Goal: Task Accomplishment & Management: Complete application form

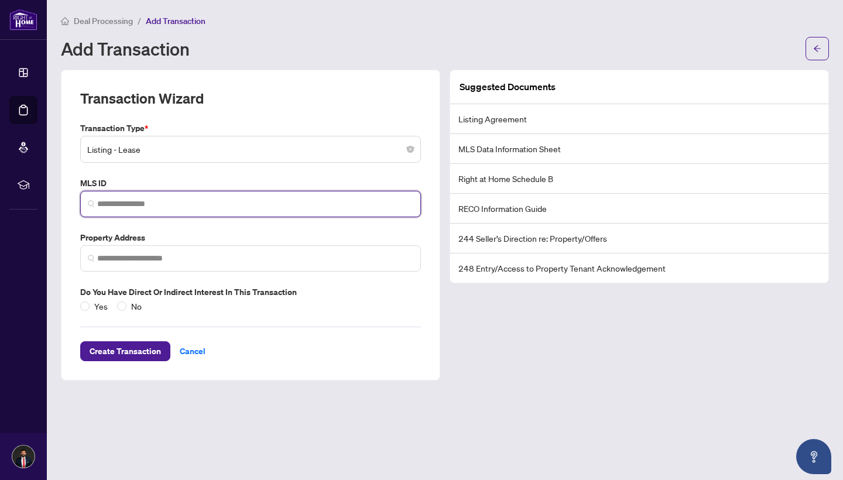
click at [246, 199] on input "search" at bounding box center [255, 204] width 316 height 12
paste input "*********"
type input "*********"
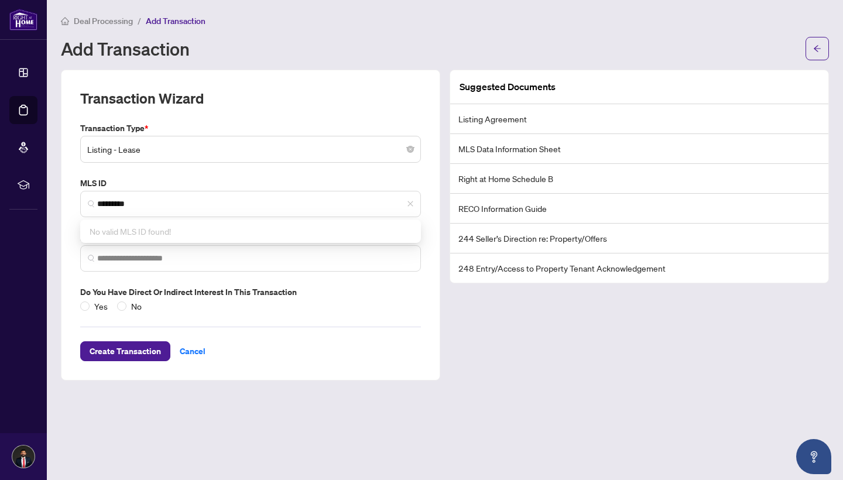
click at [326, 348] on div "Create Transaction Cancel" at bounding box center [250, 336] width 341 height 49
click at [170, 257] on input "search" at bounding box center [255, 258] width 316 height 12
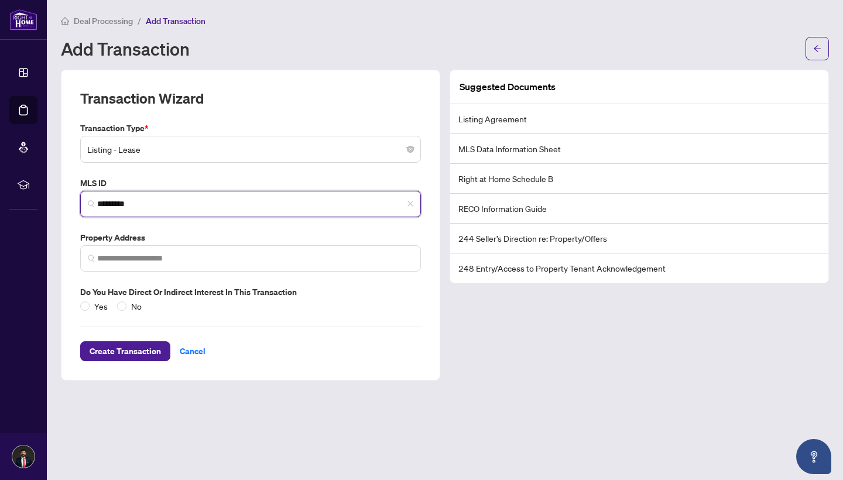
click at [123, 202] on input "*********" at bounding box center [255, 204] width 316 height 12
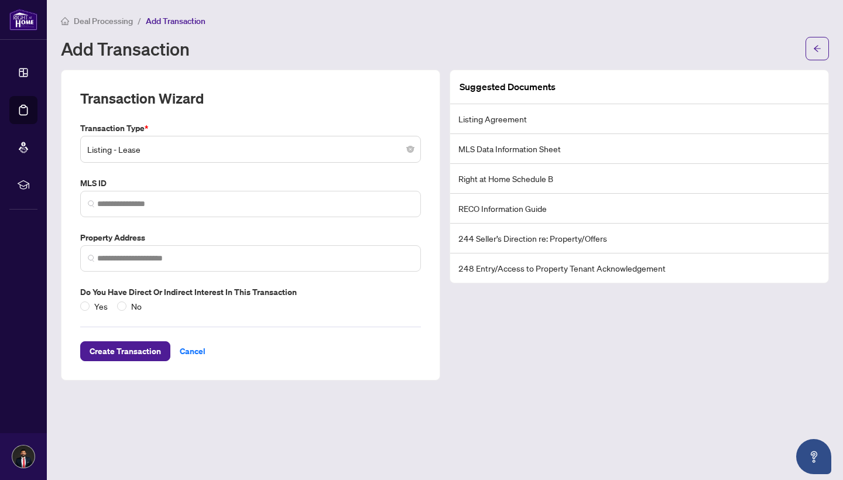
click at [345, 322] on div "Create Transaction Cancel" at bounding box center [250, 336] width 341 height 49
click at [246, 210] on span at bounding box center [250, 204] width 341 height 26
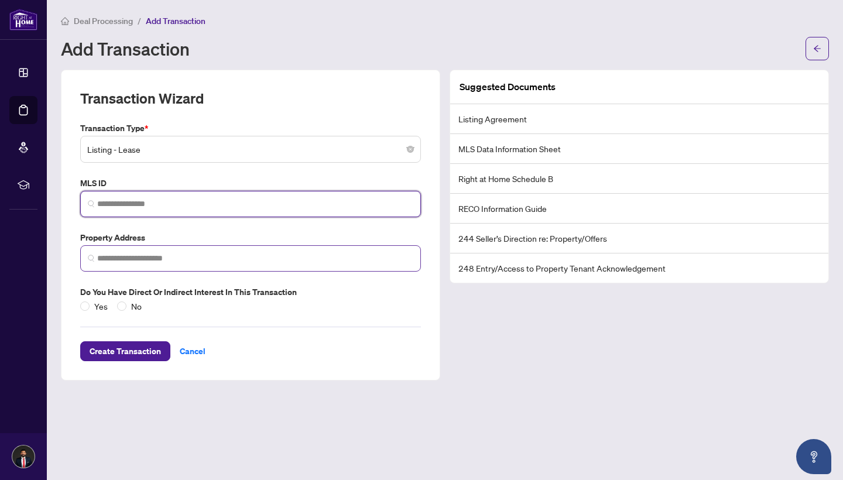
paste input "*********"
type input "*"
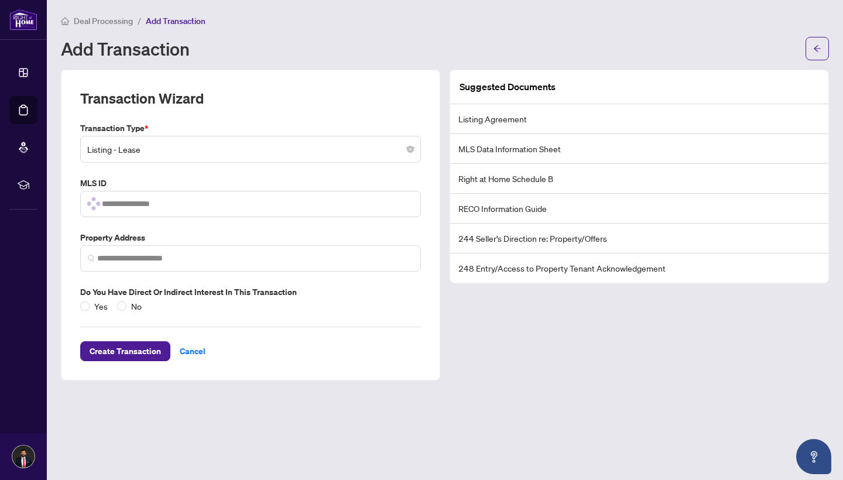
click at [499, 380] on main "Deal Processing / Add Transaction Add Transaction Transaction Wizard Transactio…" at bounding box center [445, 240] width 796 height 480
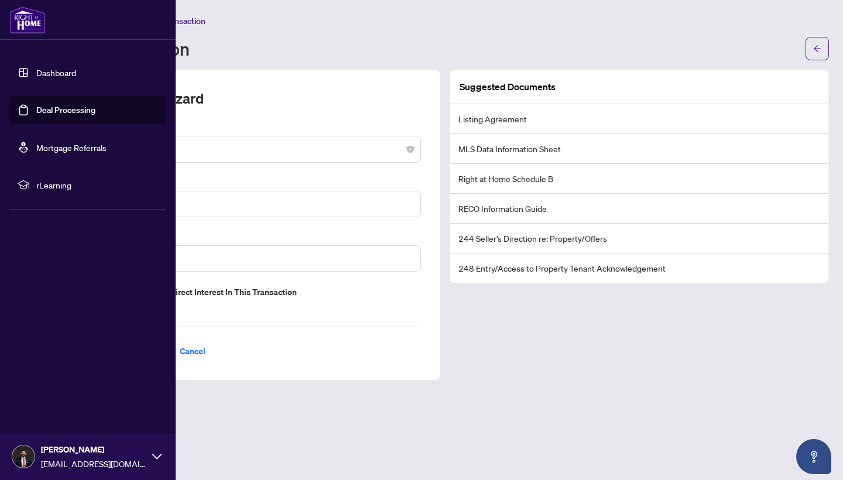
click at [60, 76] on link "Dashboard" at bounding box center [56, 72] width 40 height 11
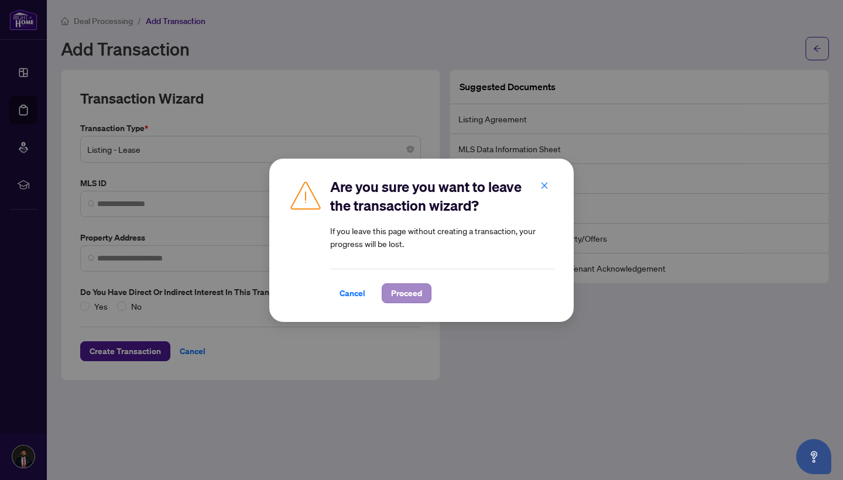
click at [406, 299] on span "Proceed" at bounding box center [406, 293] width 31 height 19
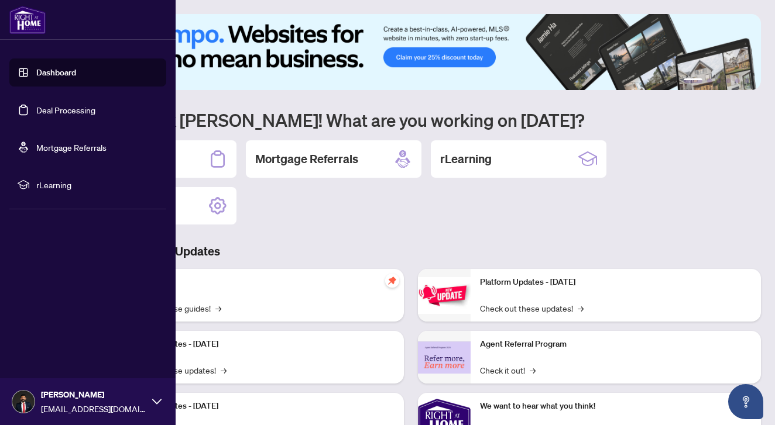
click at [69, 111] on link "Deal Processing" at bounding box center [65, 110] width 59 height 11
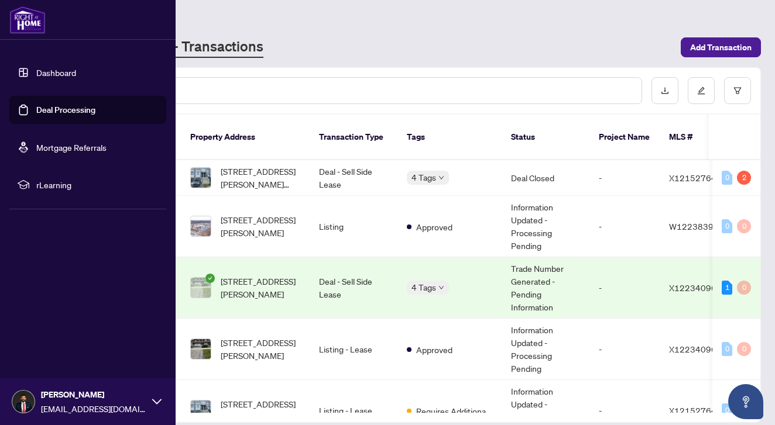
click at [49, 72] on link "Dashboard" at bounding box center [56, 72] width 40 height 11
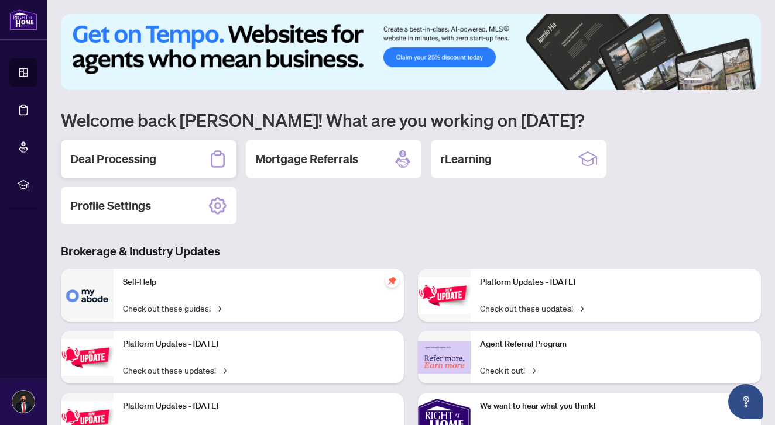
click at [122, 150] on div "Deal Processing" at bounding box center [149, 158] width 176 height 37
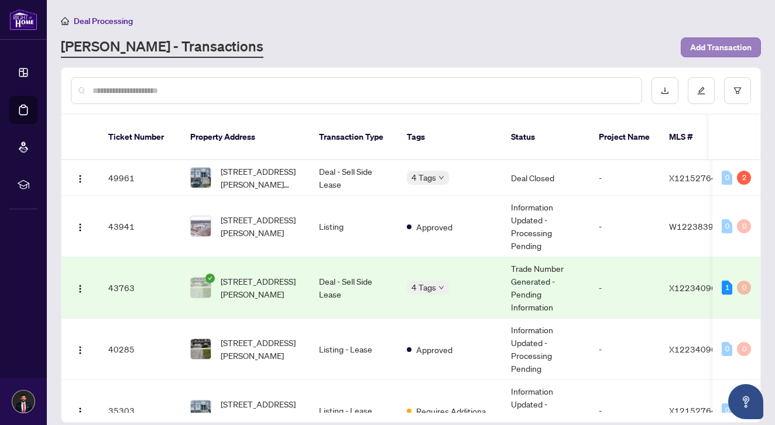
click at [728, 45] on span "Add Transaction" at bounding box center [720, 47] width 61 height 19
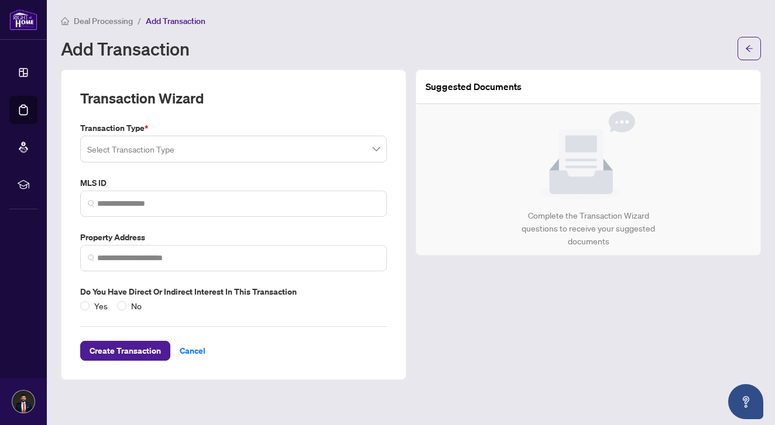
click at [213, 155] on input "search" at bounding box center [228, 151] width 282 height 26
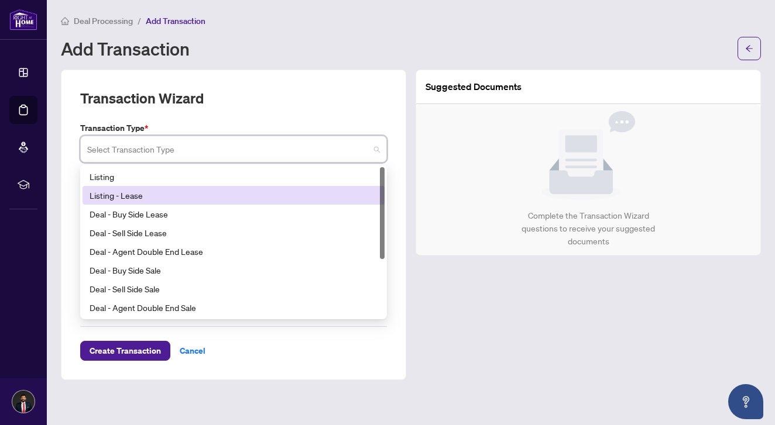
click at [200, 193] on div "Listing - Lease" at bounding box center [234, 195] width 288 height 13
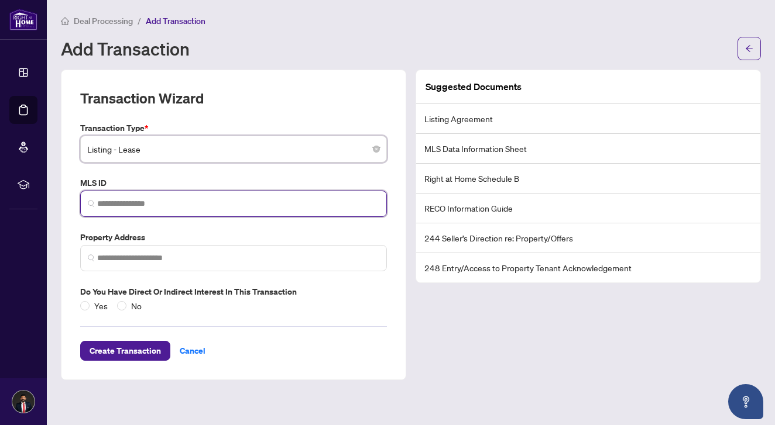
click at [187, 201] on input "search" at bounding box center [238, 204] width 282 height 12
paste input "*********"
type input "*********"
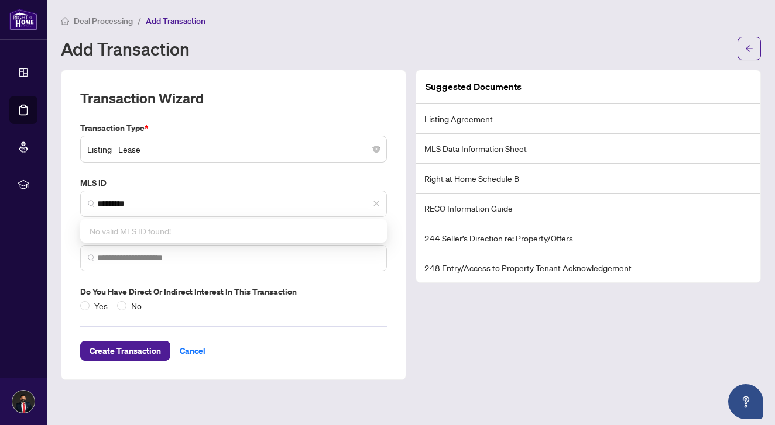
click at [218, 170] on div "Transaction Type * Listing - Lease 13 14 15 Listing Listing - Lease Deal - Buy …" at bounding box center [233, 217] width 316 height 191
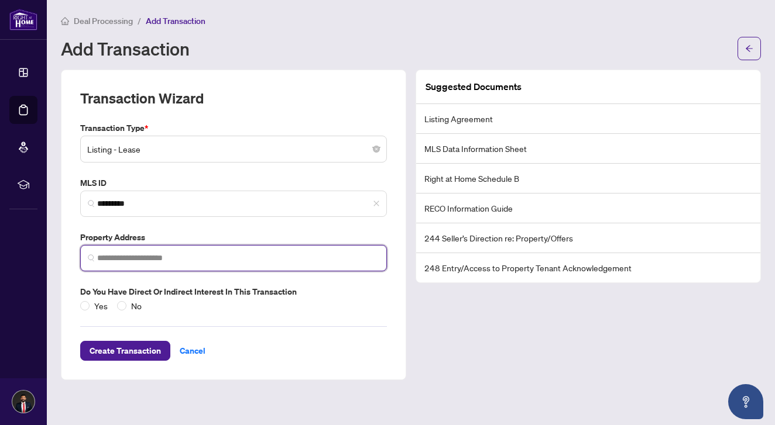
click at [184, 255] on input "search" at bounding box center [238, 258] width 282 height 12
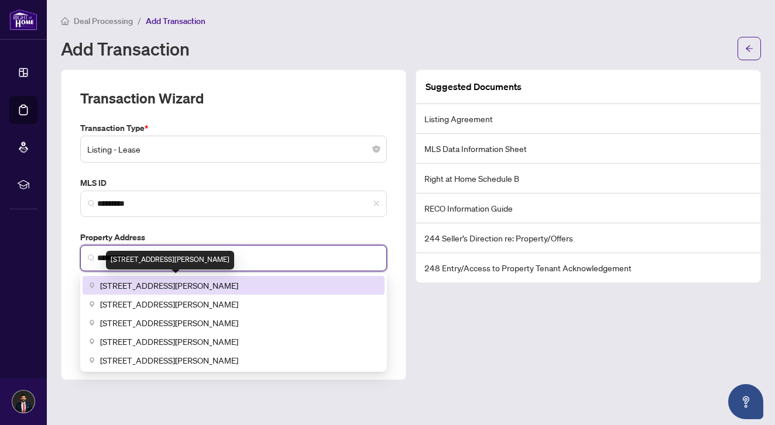
click at [195, 280] on span "[STREET_ADDRESS][PERSON_NAME]" at bounding box center [169, 285] width 138 height 13
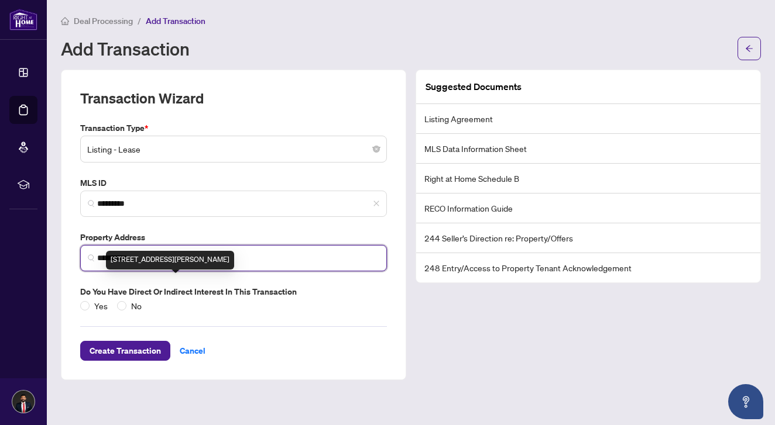
type input "**********"
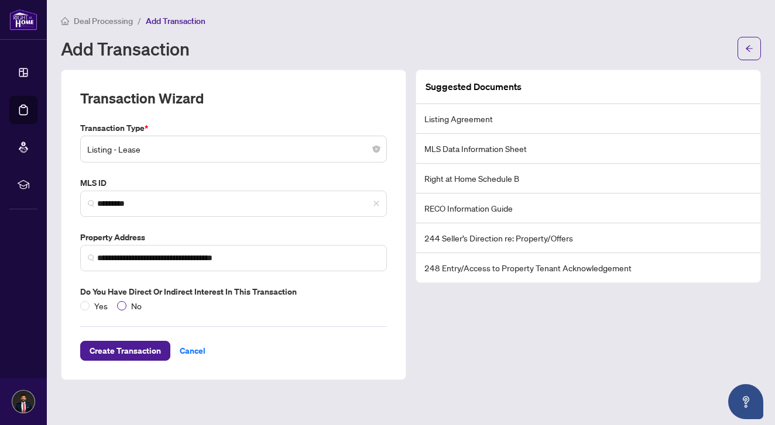
click at [123, 304] on span at bounding box center [121, 305] width 9 height 9
click at [149, 345] on span "Create Transaction" at bounding box center [125, 351] width 71 height 19
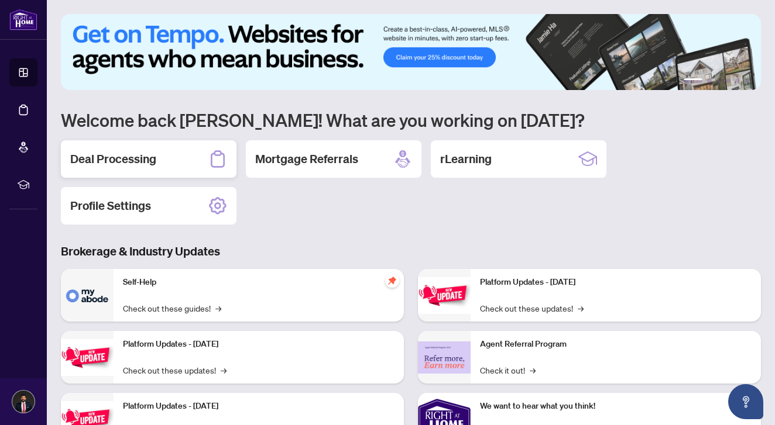
click at [121, 156] on h2 "Deal Processing" at bounding box center [113, 159] width 86 height 16
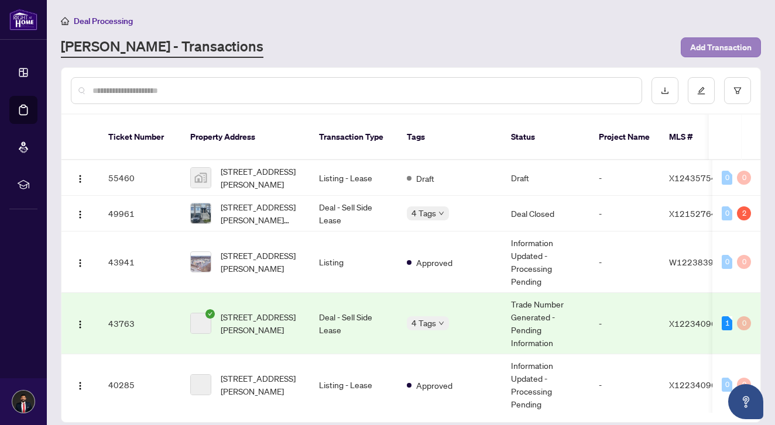
click at [724, 46] on span "Add Transaction" at bounding box center [720, 47] width 61 height 19
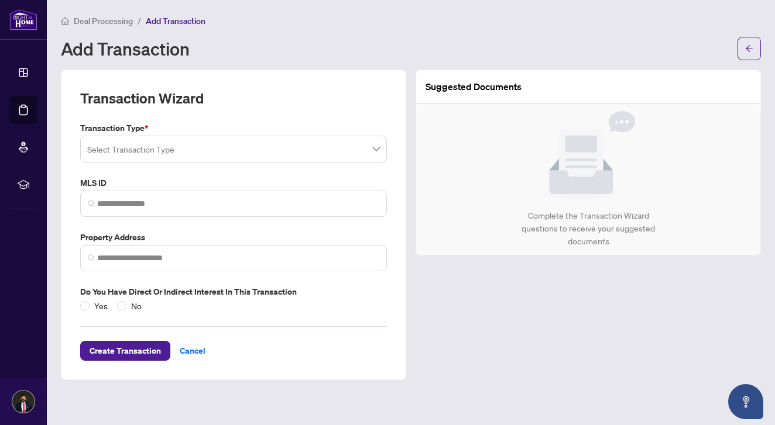
click at [174, 143] on input "search" at bounding box center [228, 151] width 282 height 26
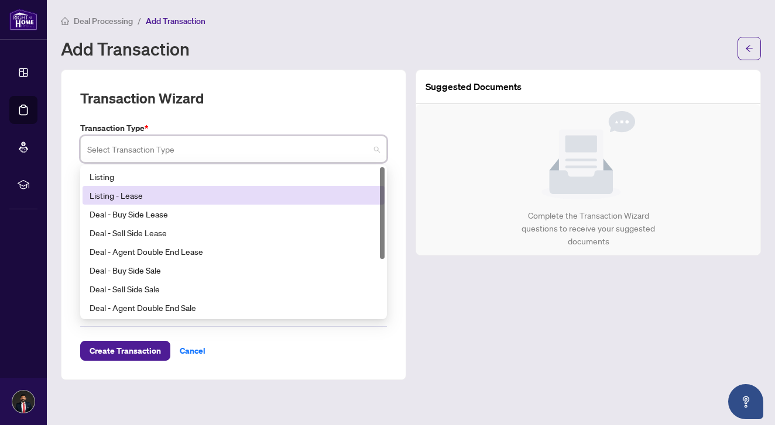
click at [172, 195] on div "Listing - Lease" at bounding box center [234, 195] width 288 height 13
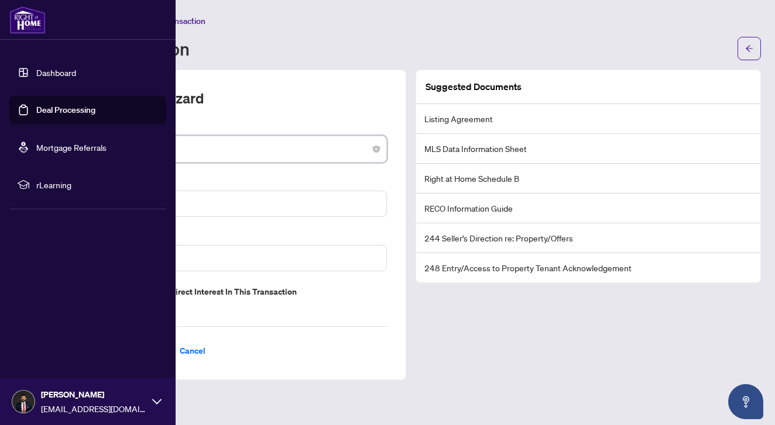
click at [64, 73] on link "Dashboard" at bounding box center [56, 72] width 40 height 11
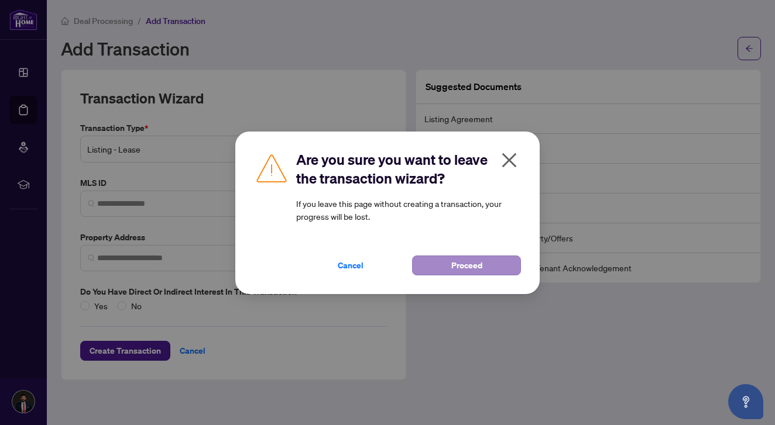
click at [487, 259] on button "Proceed" at bounding box center [466, 266] width 109 height 20
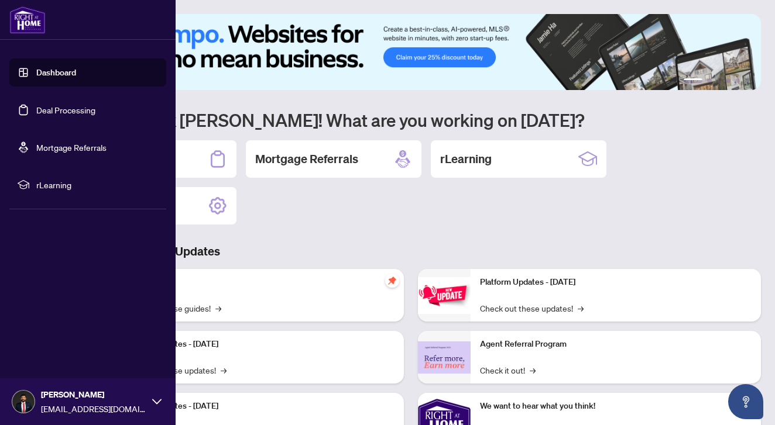
click at [58, 110] on link "Deal Processing" at bounding box center [65, 110] width 59 height 11
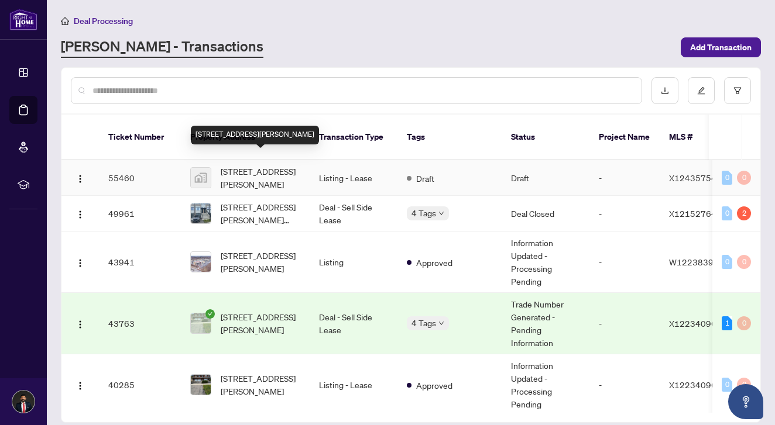
click at [241, 168] on span "[STREET_ADDRESS][PERSON_NAME]" at bounding box center [261, 178] width 80 height 26
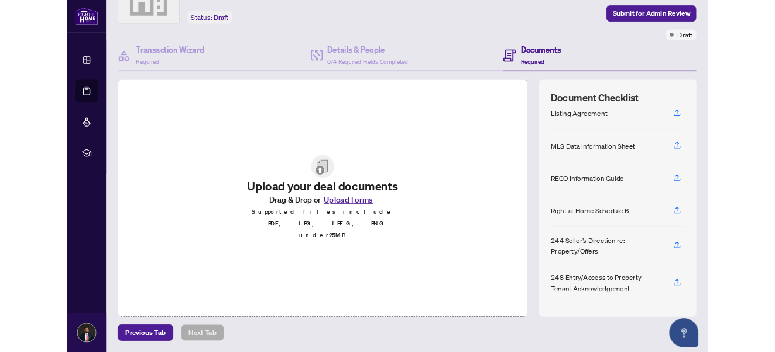
scroll to position [13, 0]
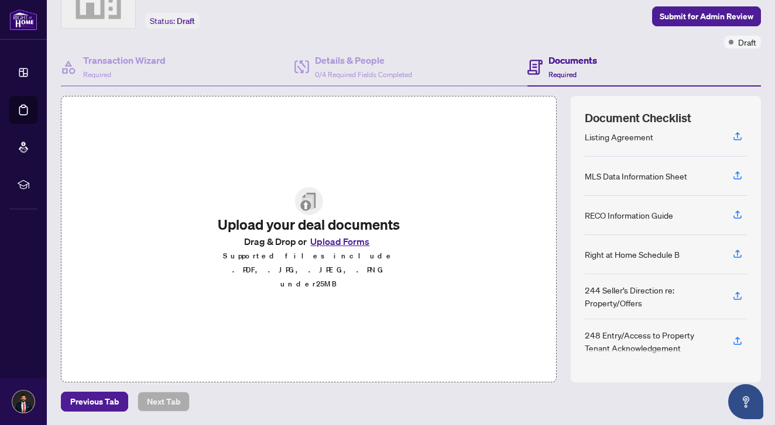
click at [726, 136] on div "Listing Agreement" at bounding box center [666, 137] width 162 height 39
click at [738, 136] on icon "button" at bounding box center [737, 136] width 11 height 11
click at [737, 134] on icon "button" at bounding box center [737, 136] width 11 height 11
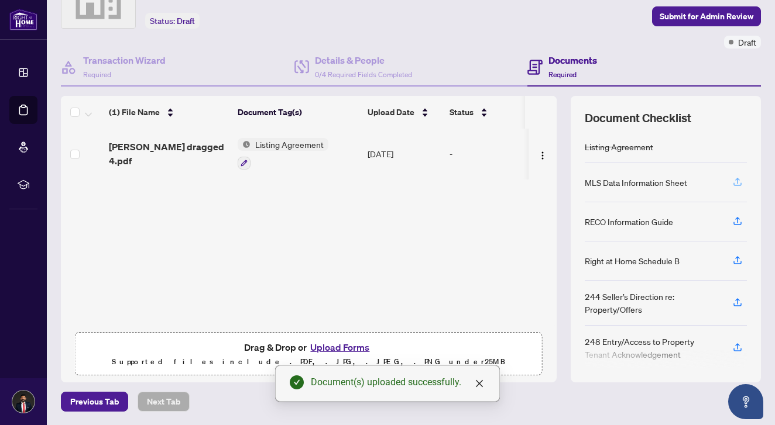
click at [738, 182] on icon "button" at bounding box center [737, 182] width 11 height 11
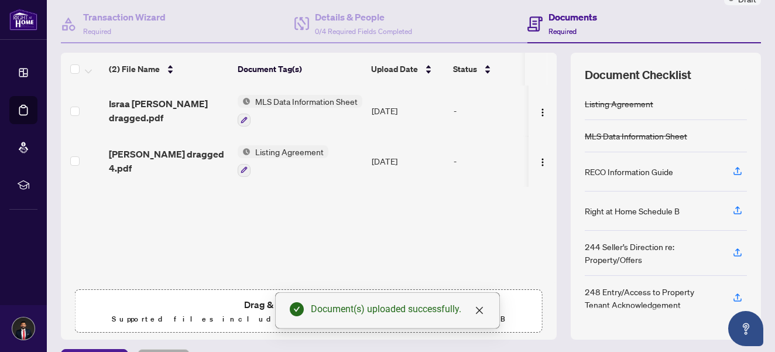
scroll to position [131, 0]
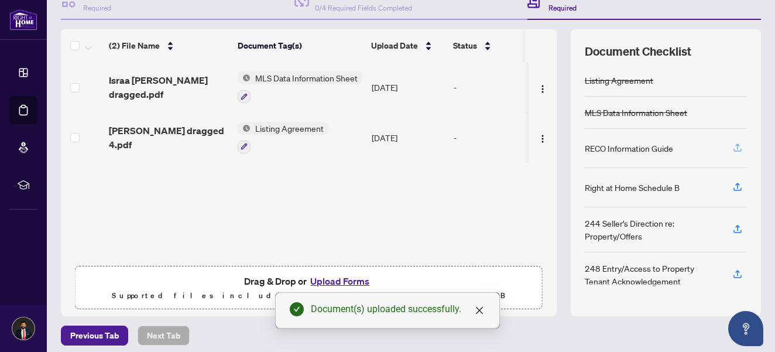
click at [737, 150] on icon "button" at bounding box center [737, 149] width 8 height 3
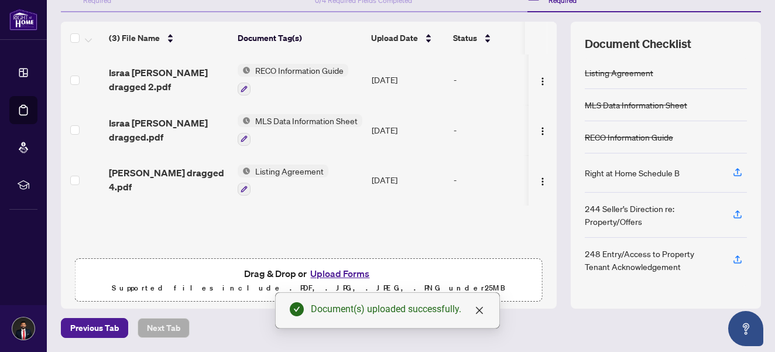
scroll to position [138, 0]
click at [736, 174] on icon "button" at bounding box center [737, 172] width 11 height 11
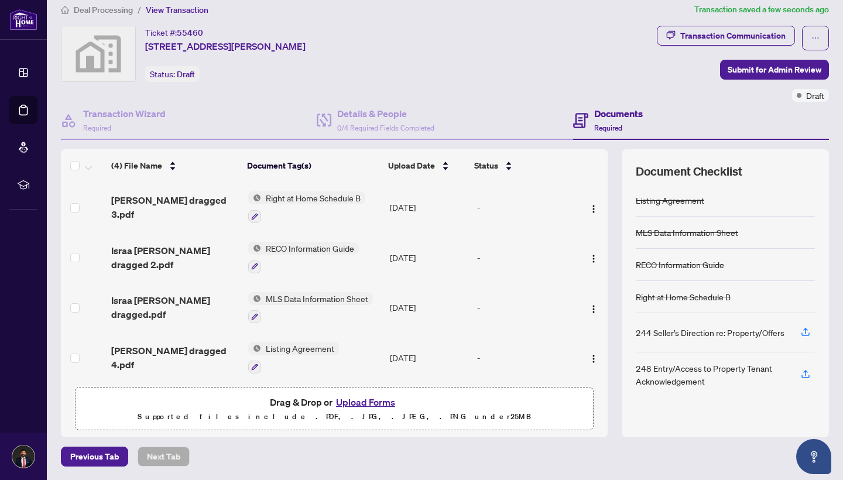
scroll to position [0, 0]
click at [304, 425] on main "Deal Processing / View Transaction Transaction saved a few seconds ago Ticket #…" at bounding box center [445, 240] width 796 height 480
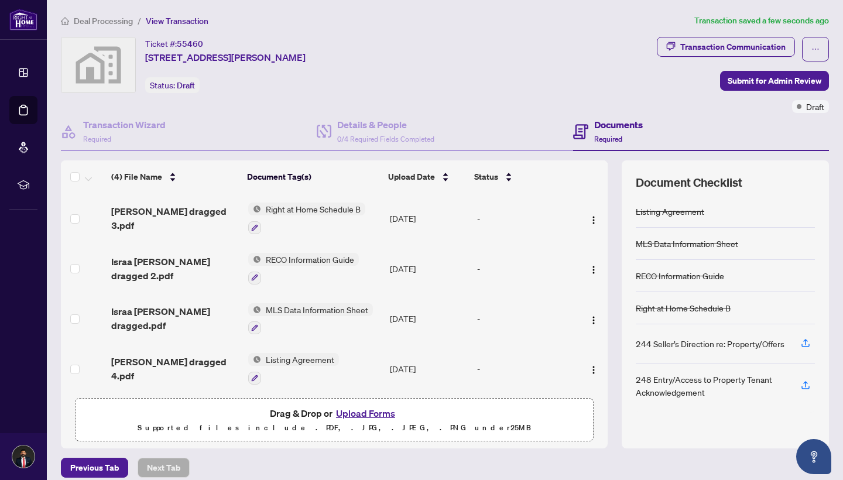
click at [730, 345] on div "244 Seller’s Direction re: Property/Offers" at bounding box center [710, 343] width 149 height 13
click at [742, 80] on span "Submit for Admin Review" at bounding box center [774, 80] width 94 height 19
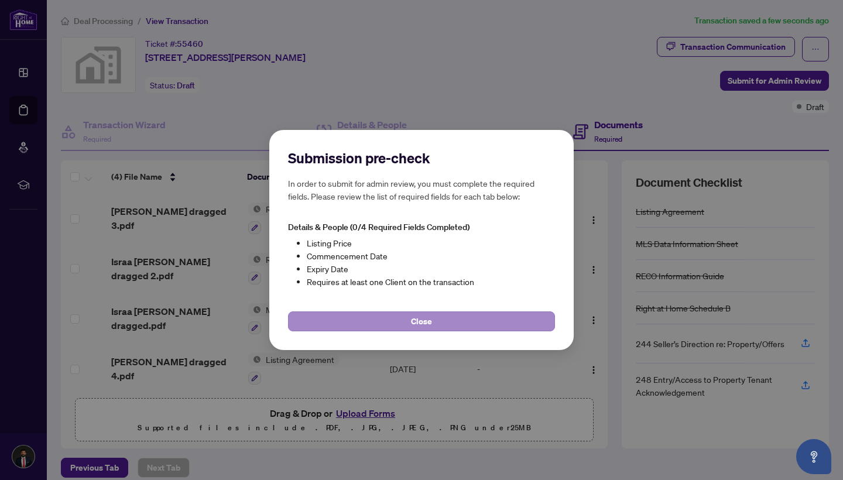
click at [370, 327] on button "Close" at bounding box center [421, 321] width 267 height 20
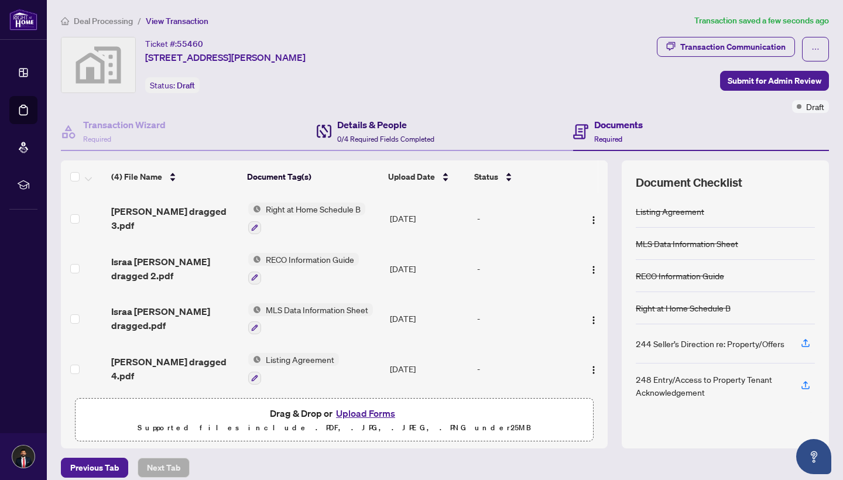
click at [353, 123] on h4 "Details & People" at bounding box center [385, 125] width 97 height 14
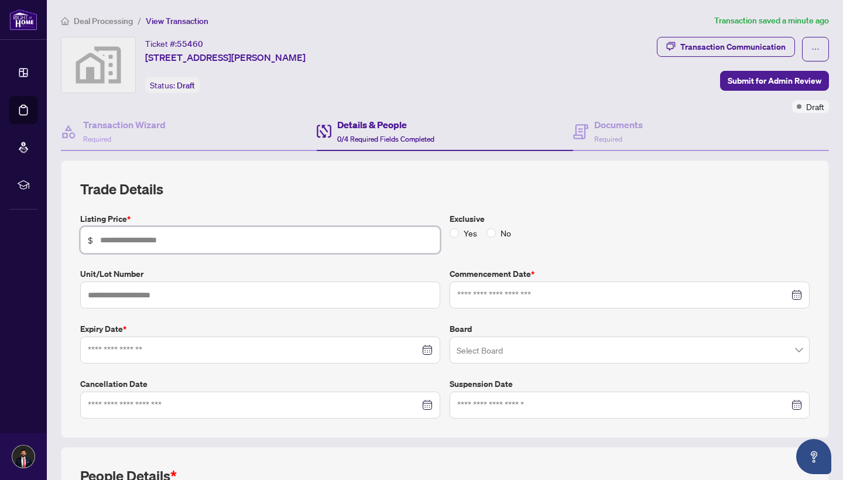
click at [242, 241] on input "text" at bounding box center [266, 239] width 332 height 13
type input "*****"
click at [171, 295] on input "text" at bounding box center [260, 294] width 360 height 27
type input "***"
click at [169, 344] on input at bounding box center [254, 350] width 332 height 13
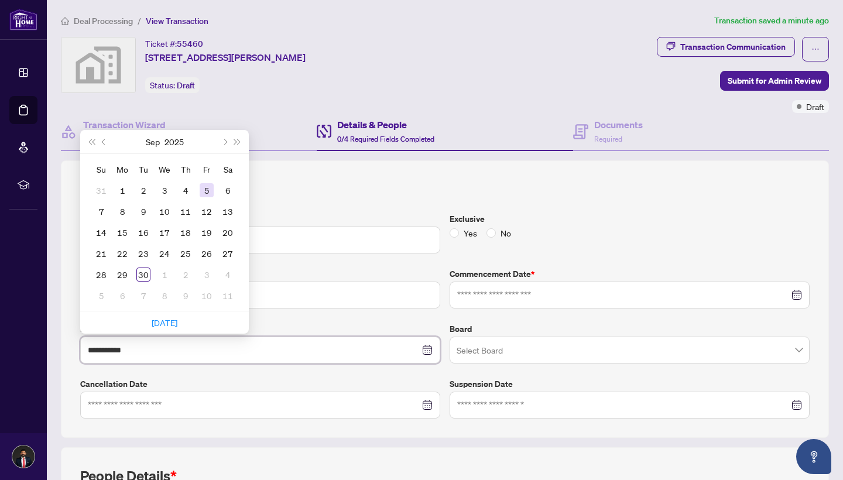
type input "**********"
click at [225, 137] on button "Next month (PageDown)" at bounding box center [224, 141] width 13 height 23
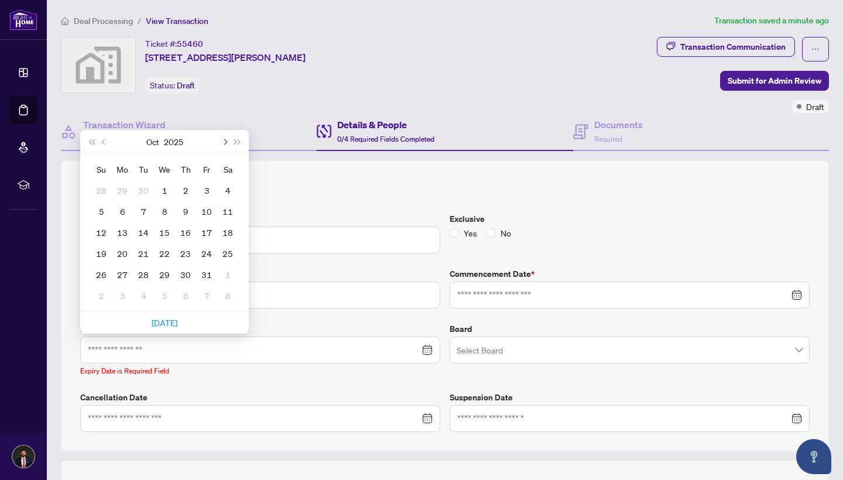
click at [225, 137] on button "Next month (PageDown)" at bounding box center [224, 141] width 13 height 23
type input "**********"
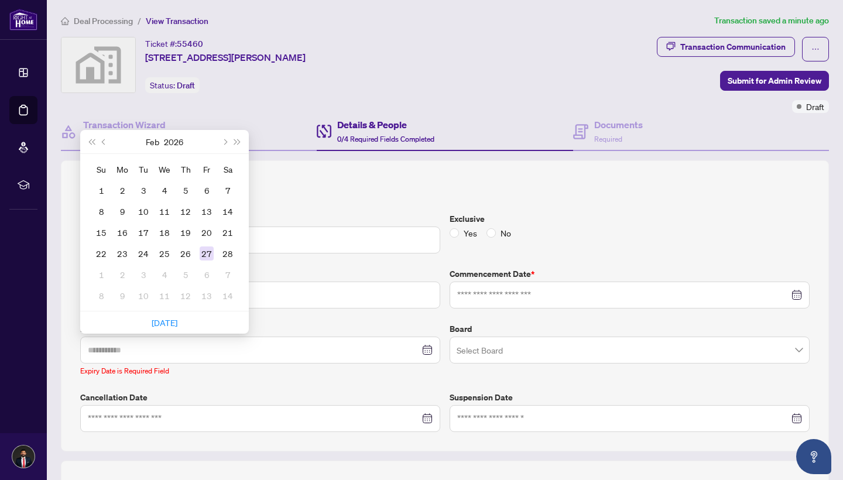
click at [207, 253] on div "27" at bounding box center [207, 253] width 14 height 14
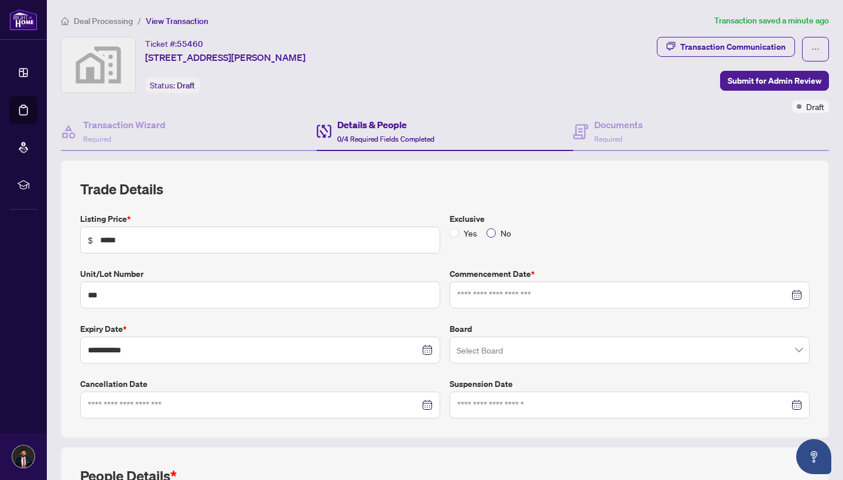
click at [496, 233] on span "No" at bounding box center [506, 232] width 20 height 13
click at [513, 300] on div at bounding box center [629, 294] width 360 height 27
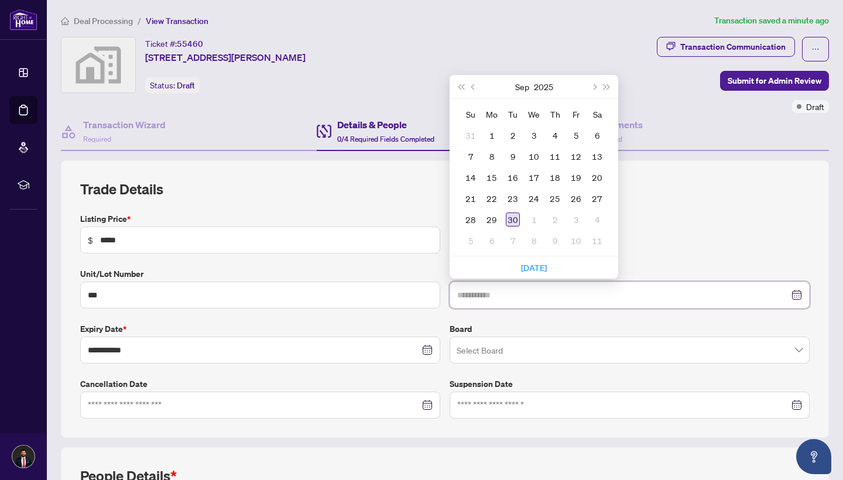
type input "**********"
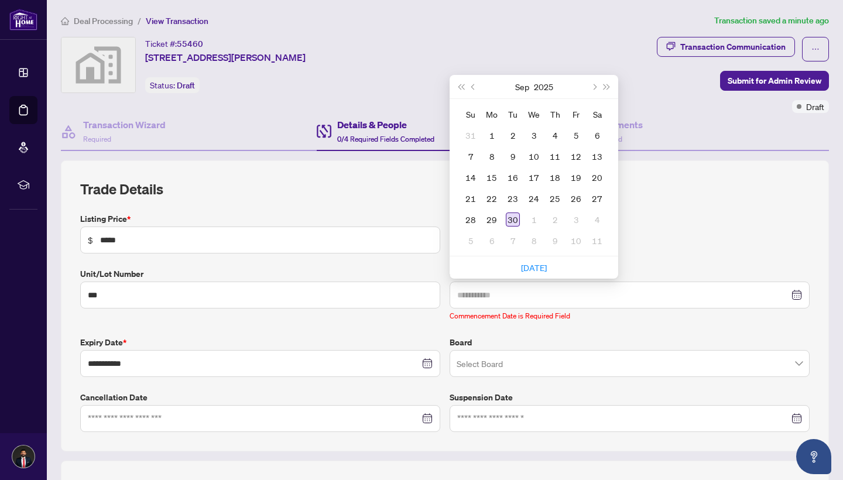
click at [511, 218] on div "30" at bounding box center [513, 219] width 14 height 14
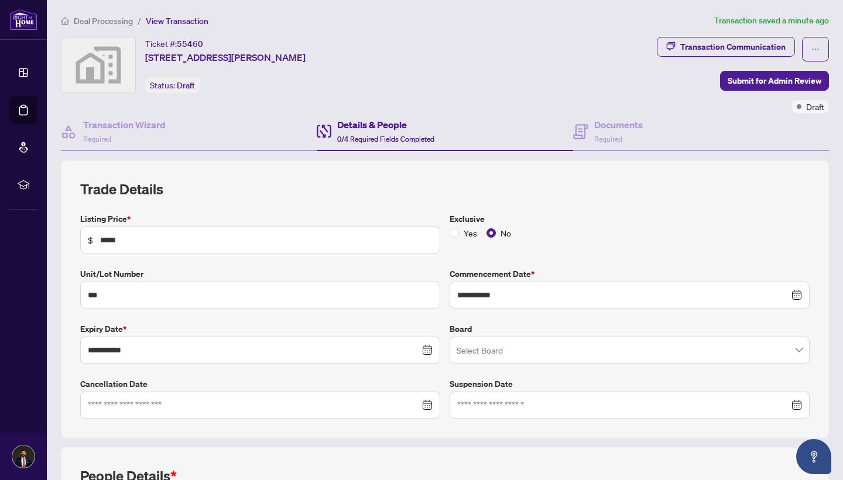
click at [507, 351] on input "search" at bounding box center [623, 352] width 335 height 26
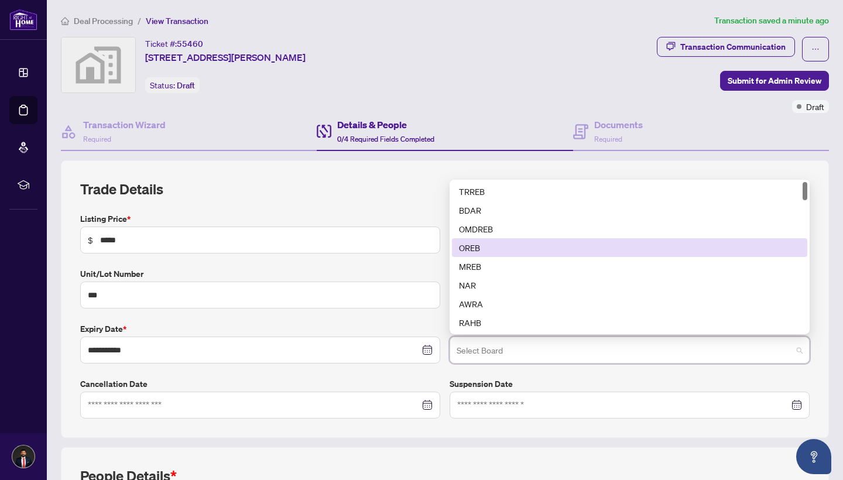
type input "*"
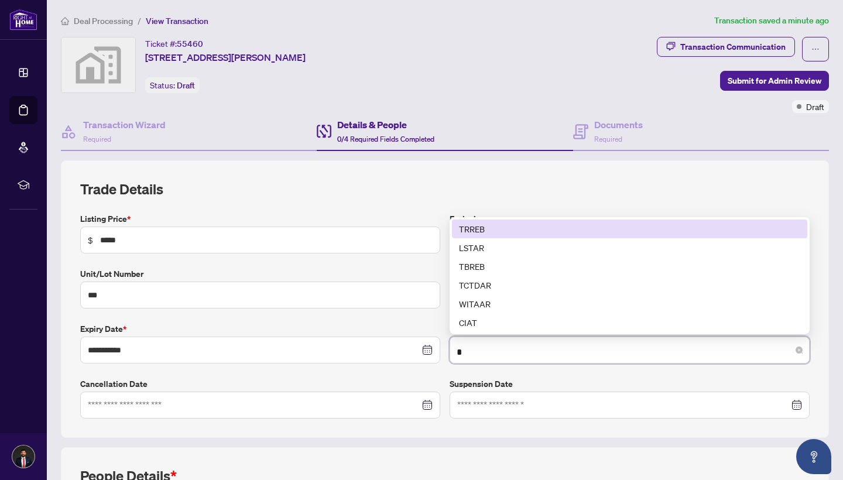
click at [507, 226] on div "TRREB" at bounding box center [629, 228] width 341 height 13
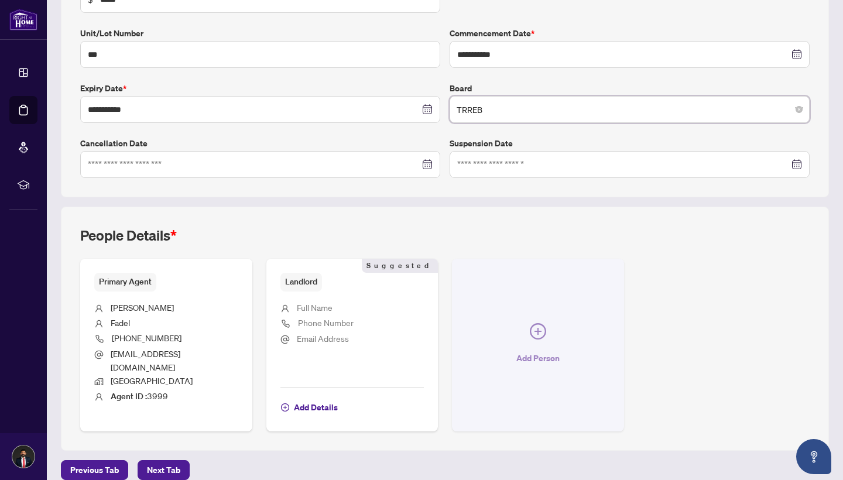
scroll to position [239, 0]
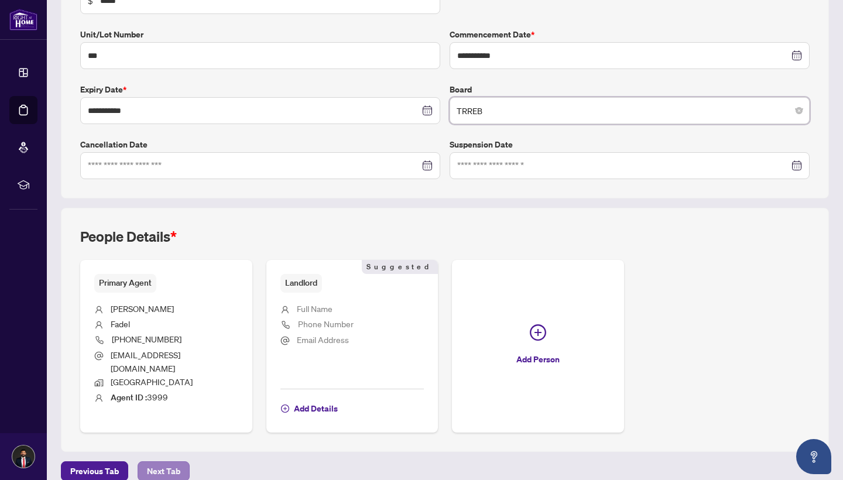
click at [161, 425] on span "Next Tab" at bounding box center [163, 471] width 33 height 19
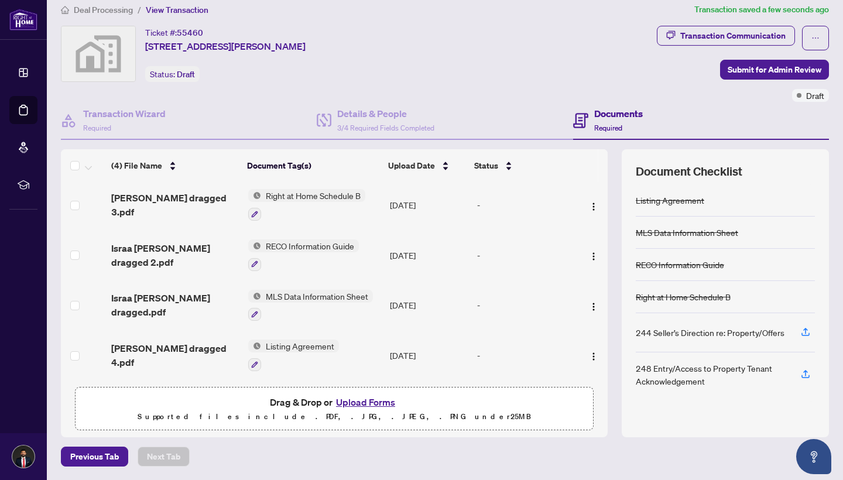
scroll to position [6, 0]
click at [774, 71] on span "Submit for Admin Review" at bounding box center [774, 69] width 94 height 19
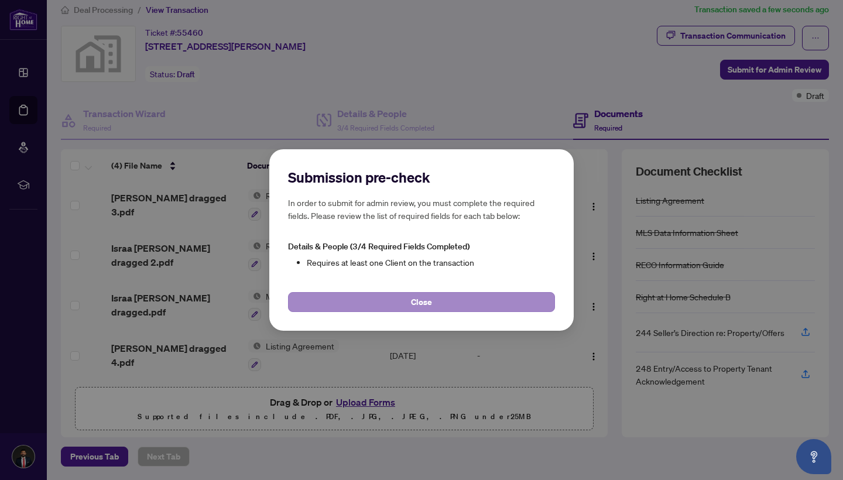
click at [460, 303] on button "Close" at bounding box center [421, 302] width 267 height 20
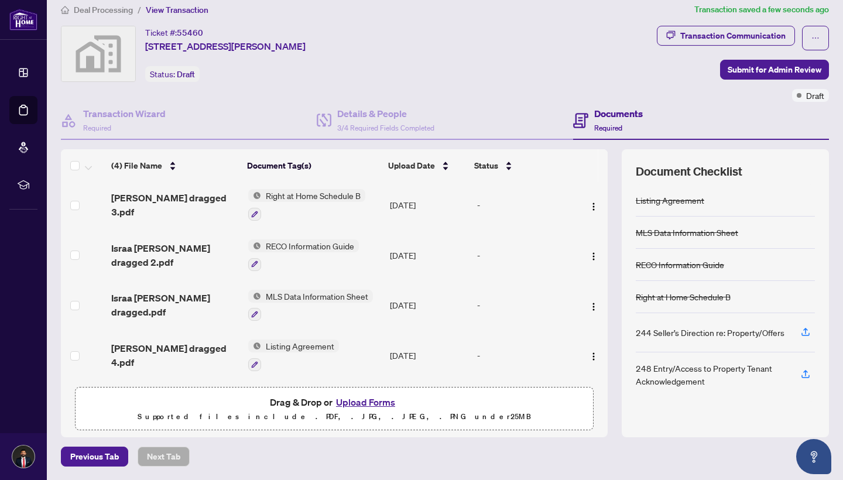
scroll to position [0, 0]
click at [365, 92] on div "Ticket #: 55460 409-409 Barker Parkway, Thorold, ON, Canada Status: Draft" at bounding box center [357, 64] width 596 height 76
click at [365, 125] on span "3/4 Required Fields Completed" at bounding box center [385, 127] width 97 height 9
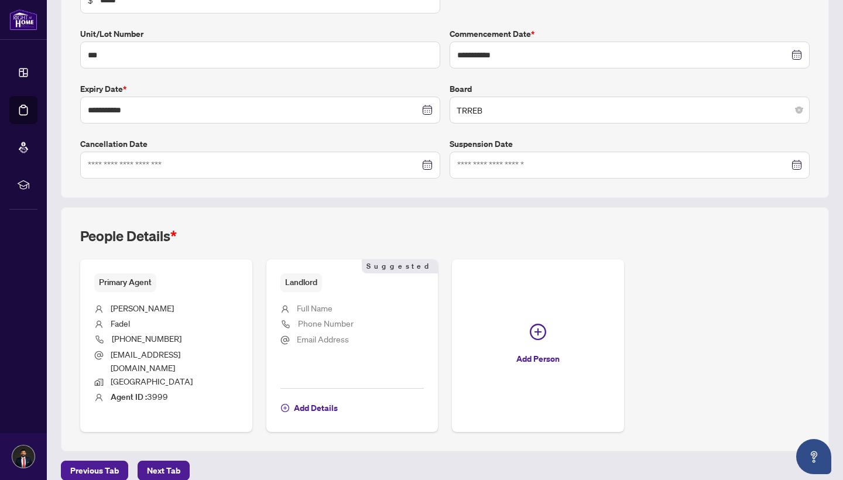
scroll to position [239, 0]
click at [322, 399] on span "Add Details" at bounding box center [316, 408] width 44 height 19
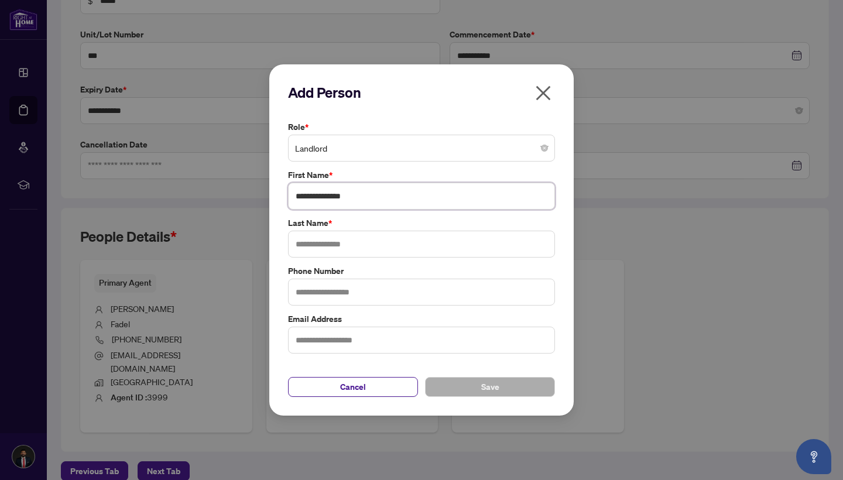
drag, startPoint x: 322, startPoint y: 195, endPoint x: 431, endPoint y: 201, distance: 109.6
click at [431, 201] on input "**********" at bounding box center [421, 196] width 267 height 27
type input "*****"
paste input "*********"
type input "*********"
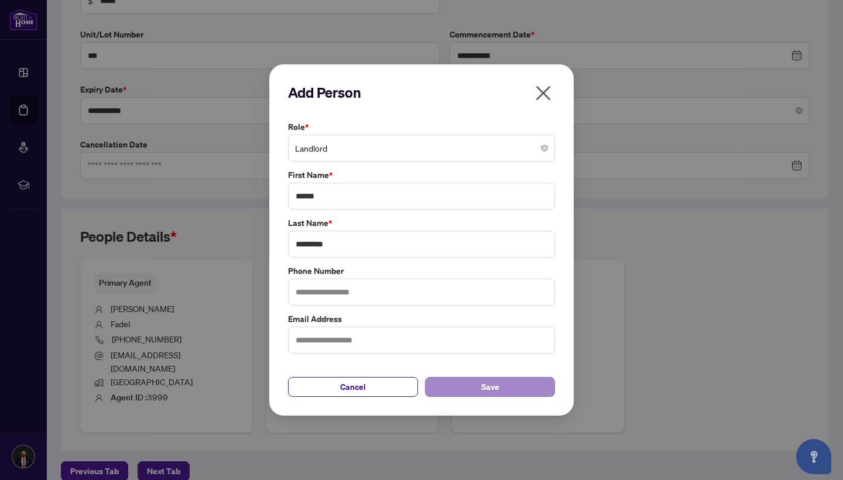
click at [506, 389] on button "Save" at bounding box center [490, 387] width 130 height 20
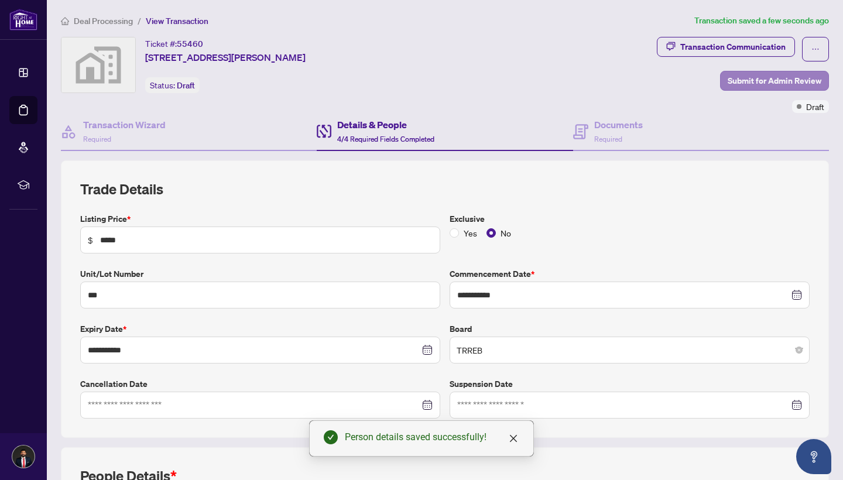
scroll to position [0, 0]
click at [774, 81] on span "Submit for Admin Review" at bounding box center [774, 80] width 94 height 19
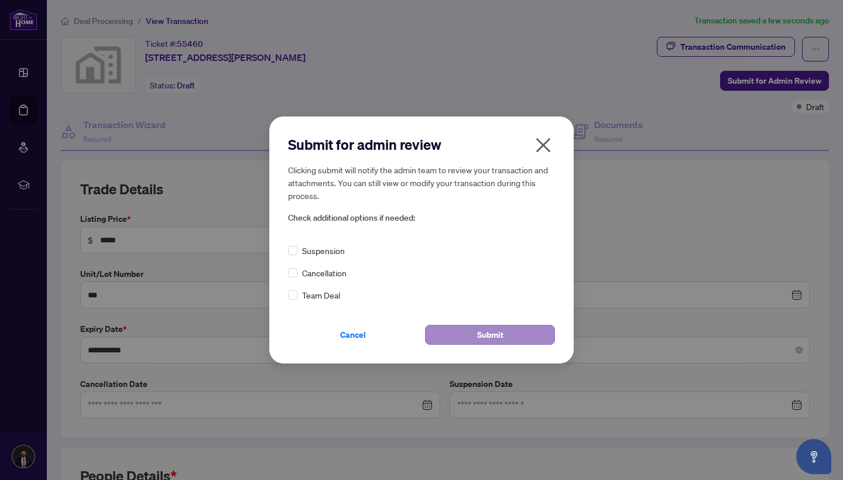
click at [495, 338] on span "Submit" at bounding box center [490, 334] width 26 height 19
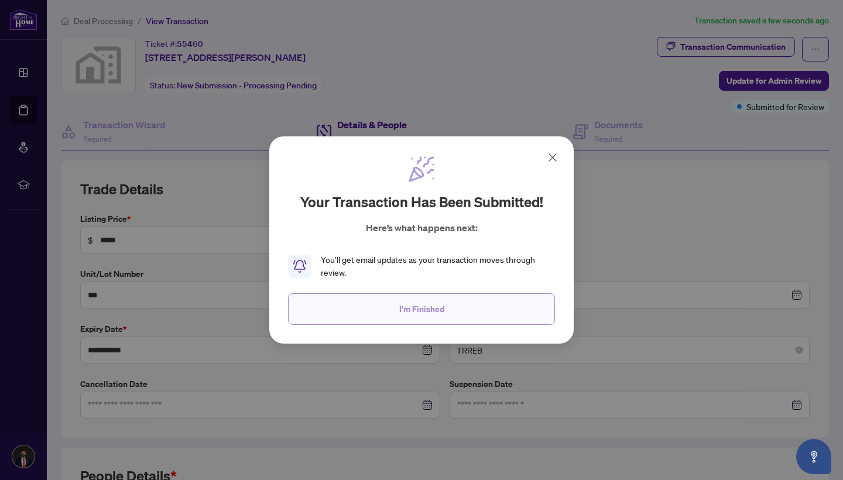
click at [449, 305] on button "I'm Finished" at bounding box center [421, 309] width 267 height 32
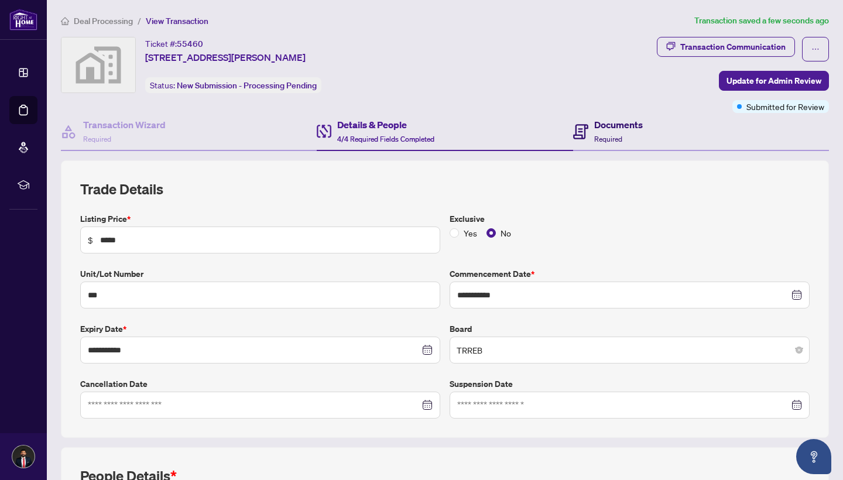
click at [609, 129] on h4 "Documents" at bounding box center [618, 125] width 49 height 14
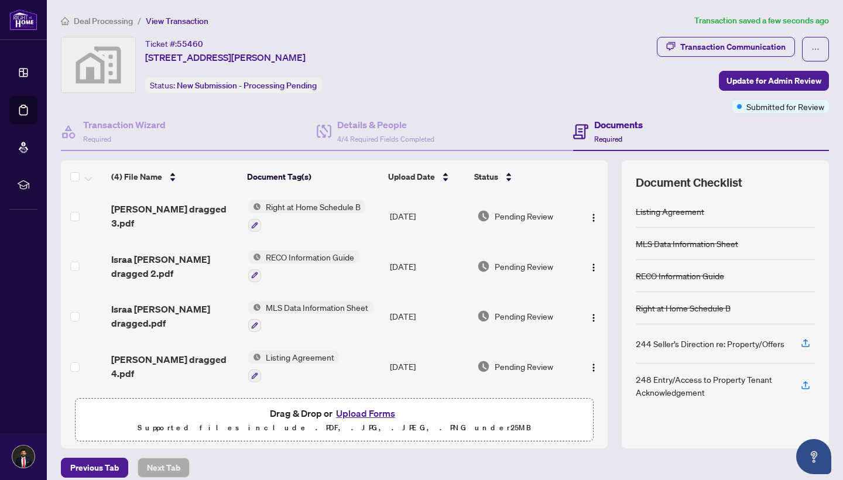
scroll to position [6, 0]
click at [126, 132] on div "Transaction Wizard Required" at bounding box center [124, 132] width 83 height 28
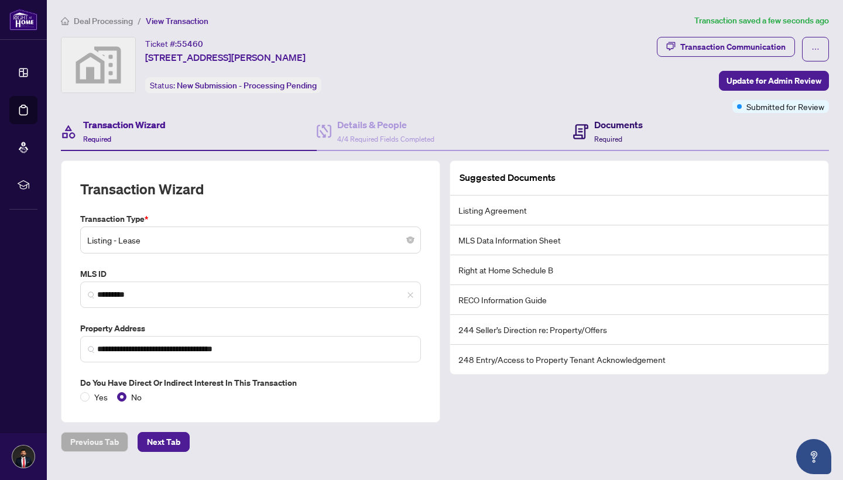
click at [594, 129] on h4 "Documents" at bounding box center [618, 125] width 49 height 14
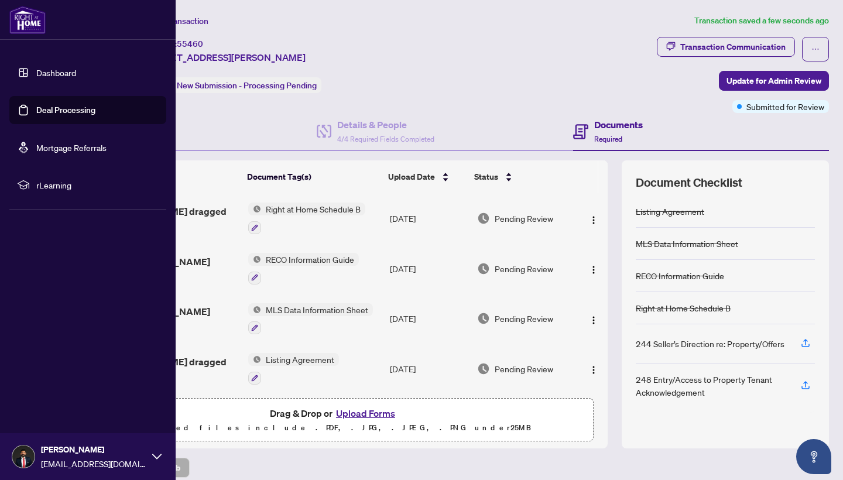
click at [63, 68] on link "Dashboard" at bounding box center [56, 72] width 40 height 11
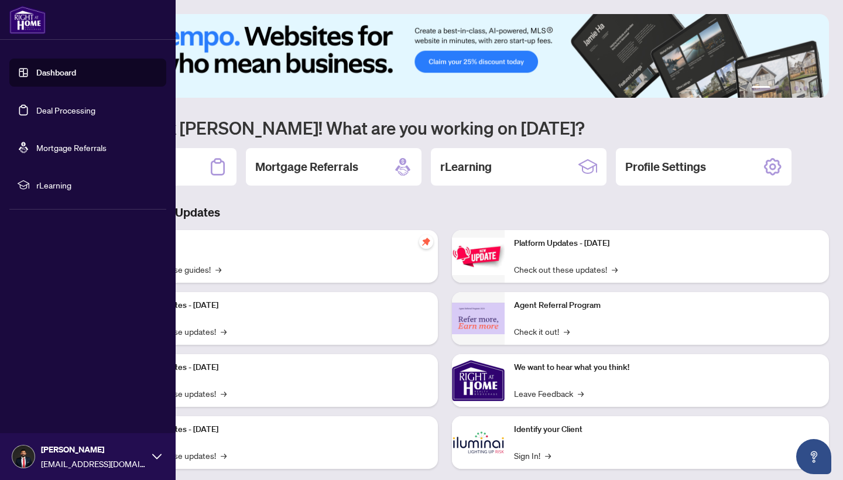
click at [70, 109] on link "Deal Processing" at bounding box center [65, 110] width 59 height 11
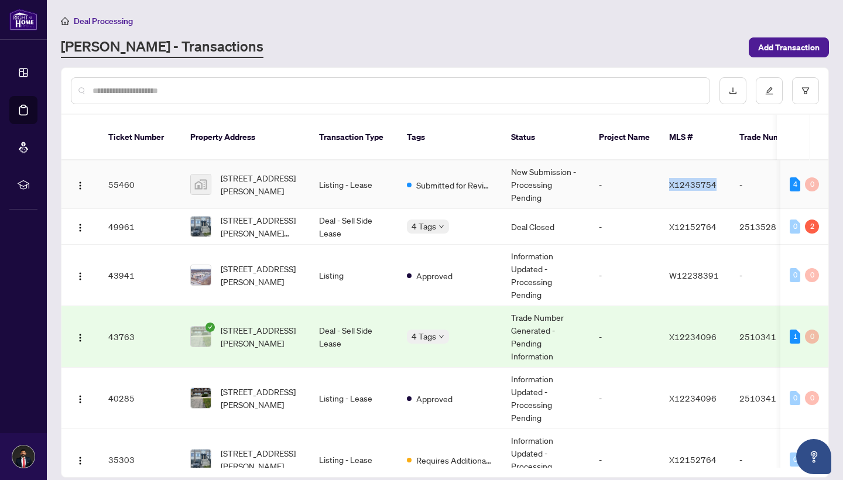
drag, startPoint x: 664, startPoint y: 173, endPoint x: 719, endPoint y: 173, distance: 54.4
click at [719, 173] on td "X12435754" at bounding box center [695, 184] width 70 height 49
drag, startPoint x: 665, startPoint y: 170, endPoint x: 715, endPoint y: 170, distance: 49.7
click at [715, 170] on td "X12435754" at bounding box center [695, 184] width 70 height 49
